Goal: Transaction & Acquisition: Purchase product/service

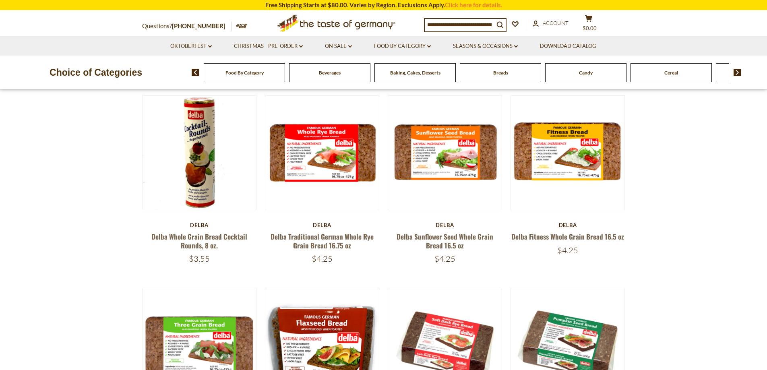
scroll to position [81, 0]
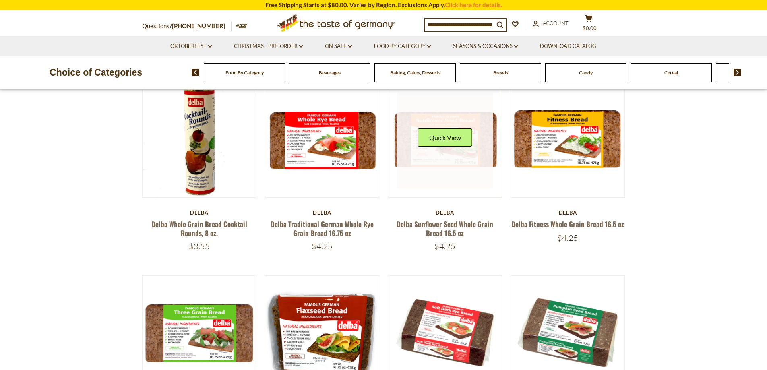
click at [444, 161] on link at bounding box center [445, 141] width 96 height 96
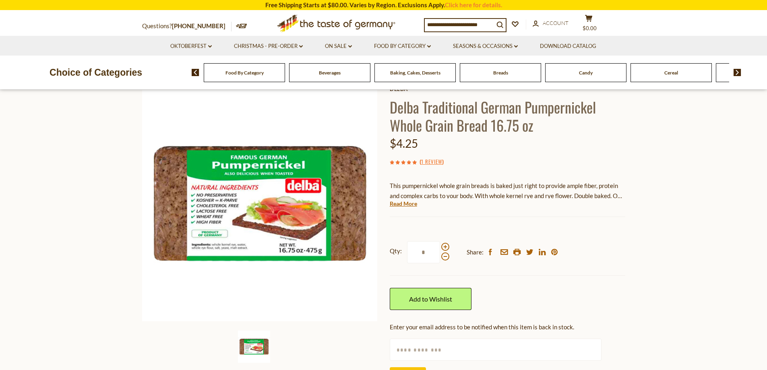
scroll to position [40, 0]
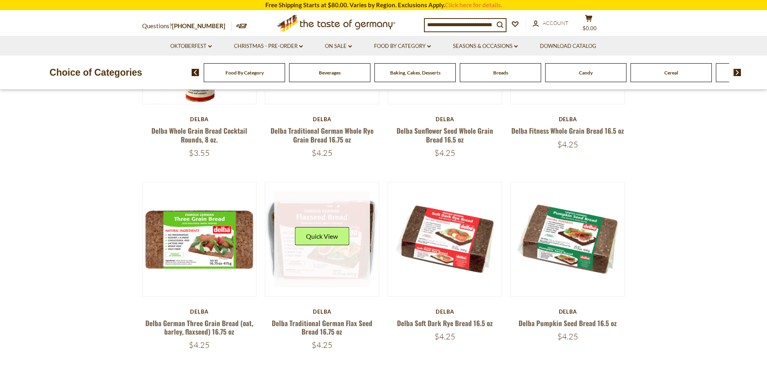
scroll to position [201, 0]
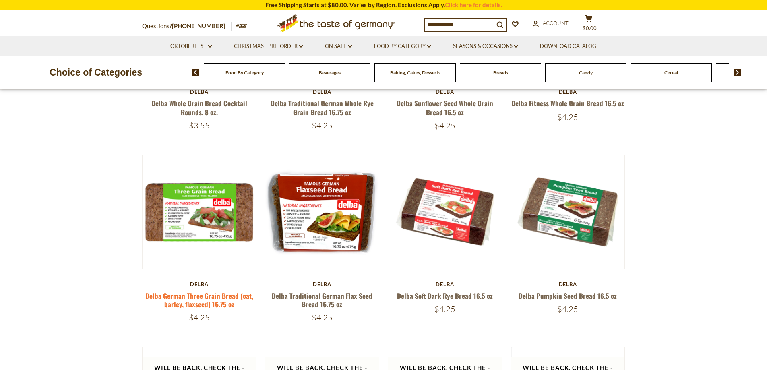
click at [220, 300] on link "Delba German Three Grain Bread (oat, barley, flaxseed) 16.75 oz" at bounding box center [199, 300] width 108 height 19
